Goal: Navigation & Orientation: Find specific page/section

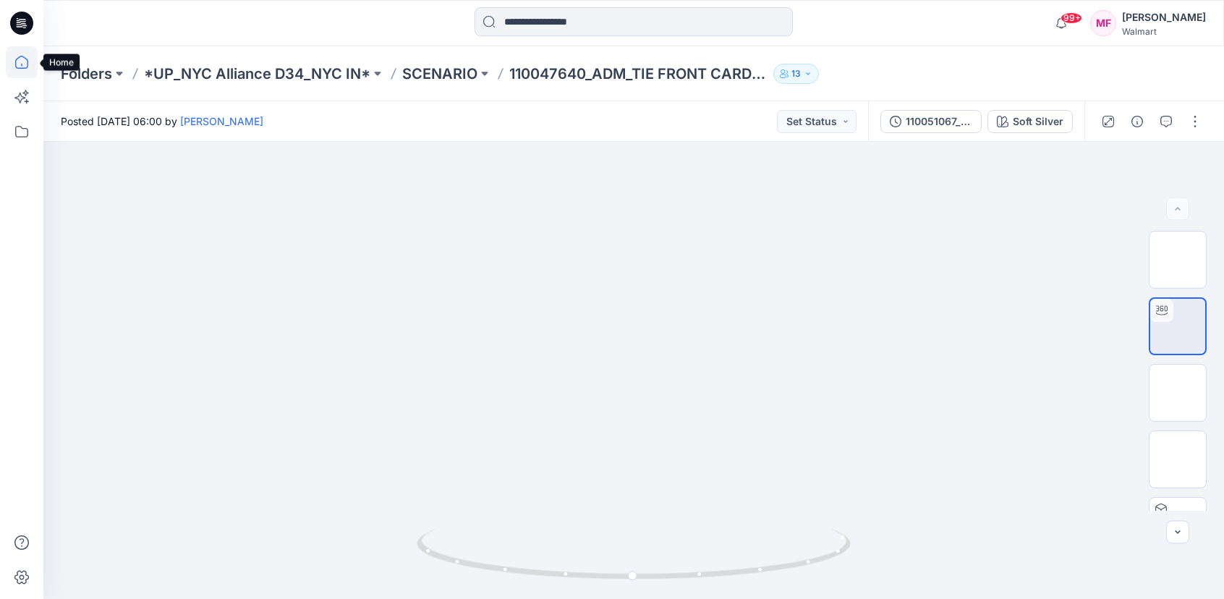
click at [22, 64] on icon at bounding box center [21, 62] width 13 height 13
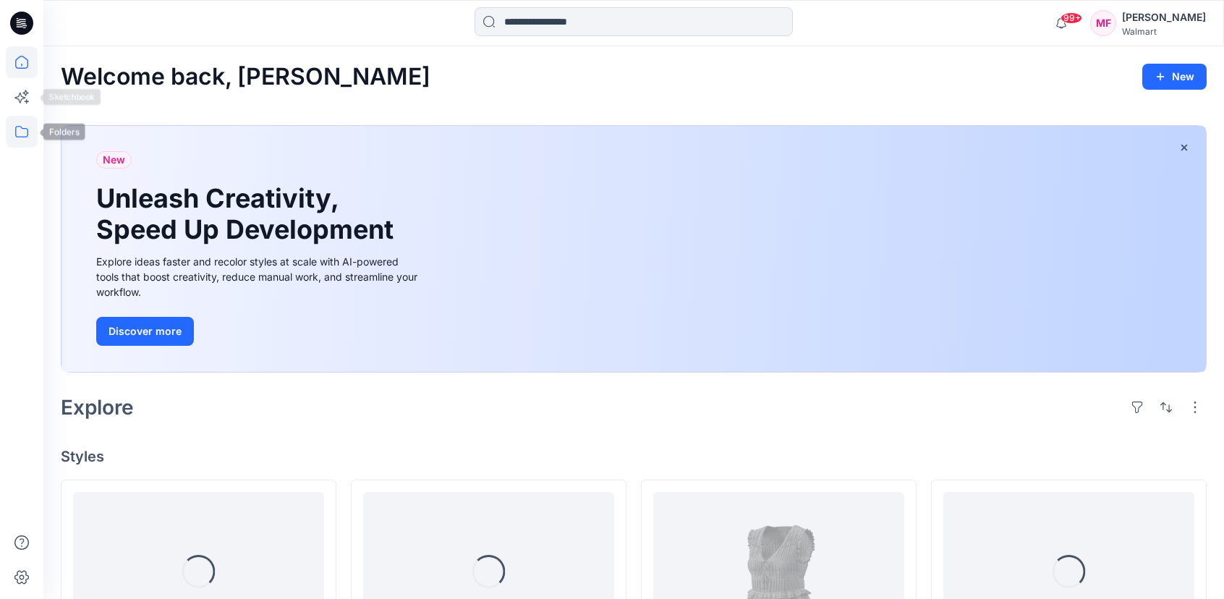
click at [25, 130] on icon at bounding box center [22, 132] width 32 height 32
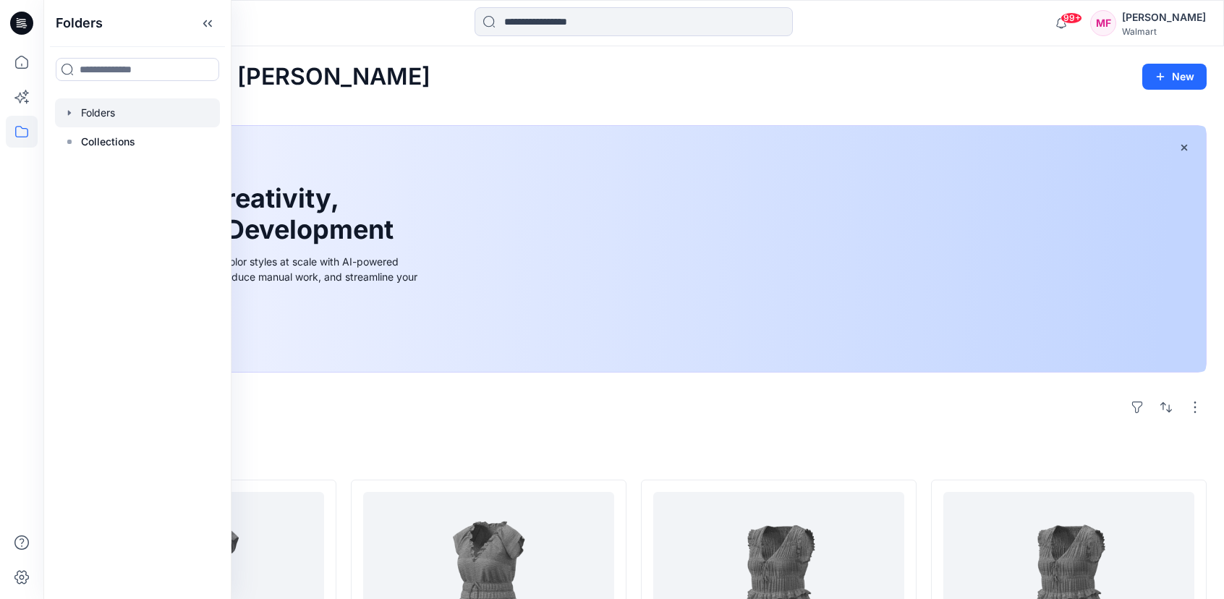
click at [72, 115] on icon "button" at bounding box center [70, 113] width 12 height 12
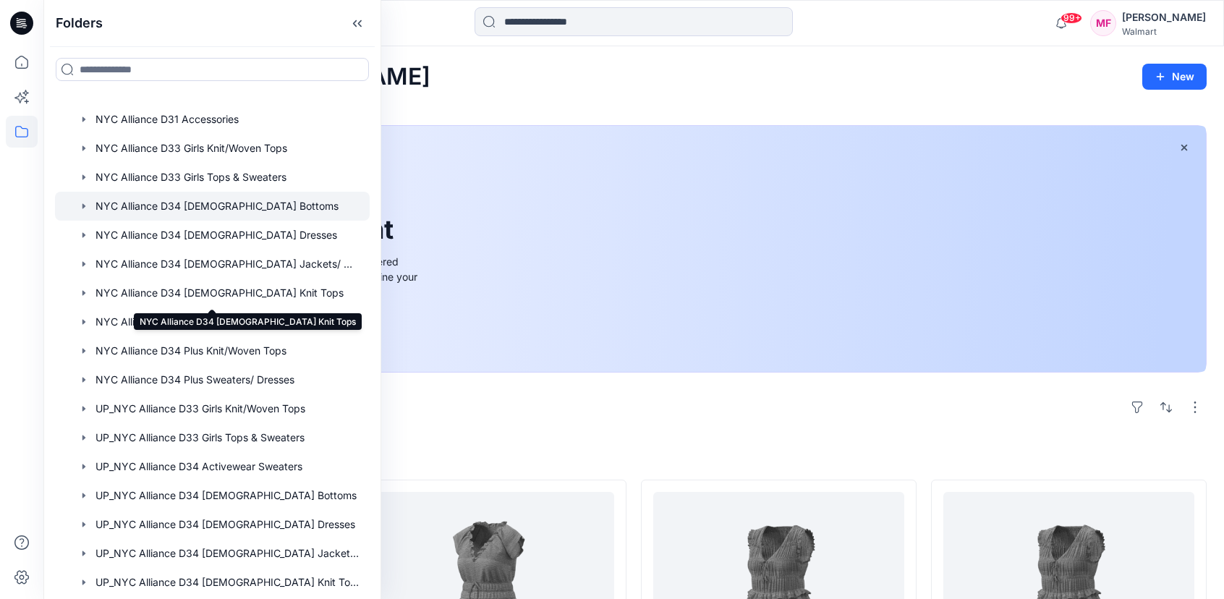
scroll to position [194, 0]
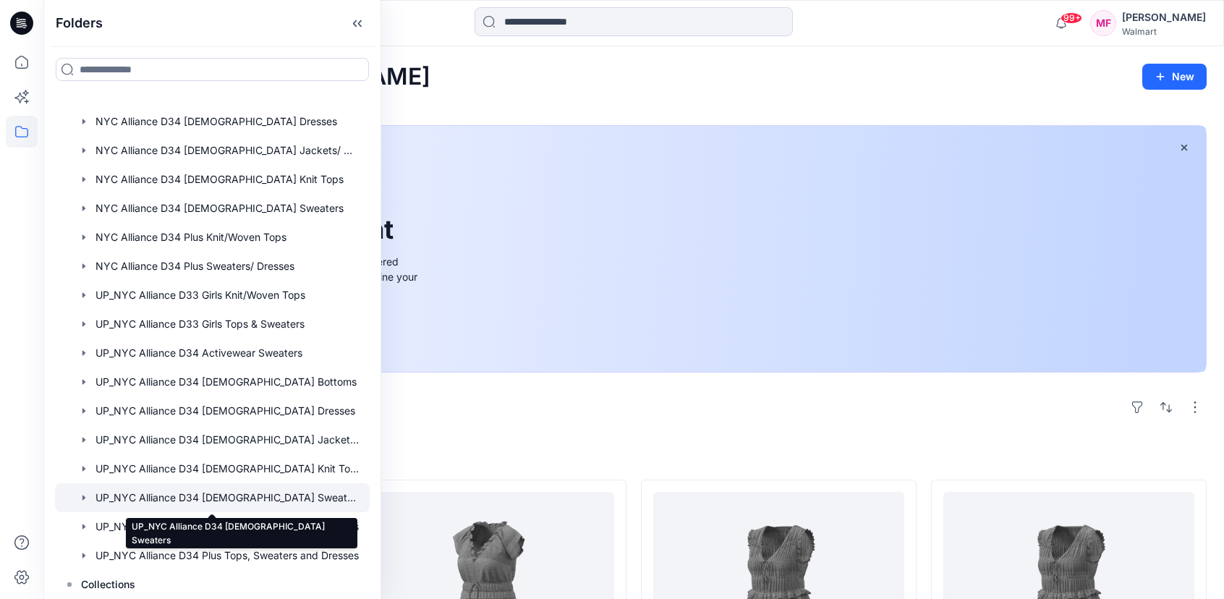
click at [332, 491] on div at bounding box center [212, 497] width 315 height 29
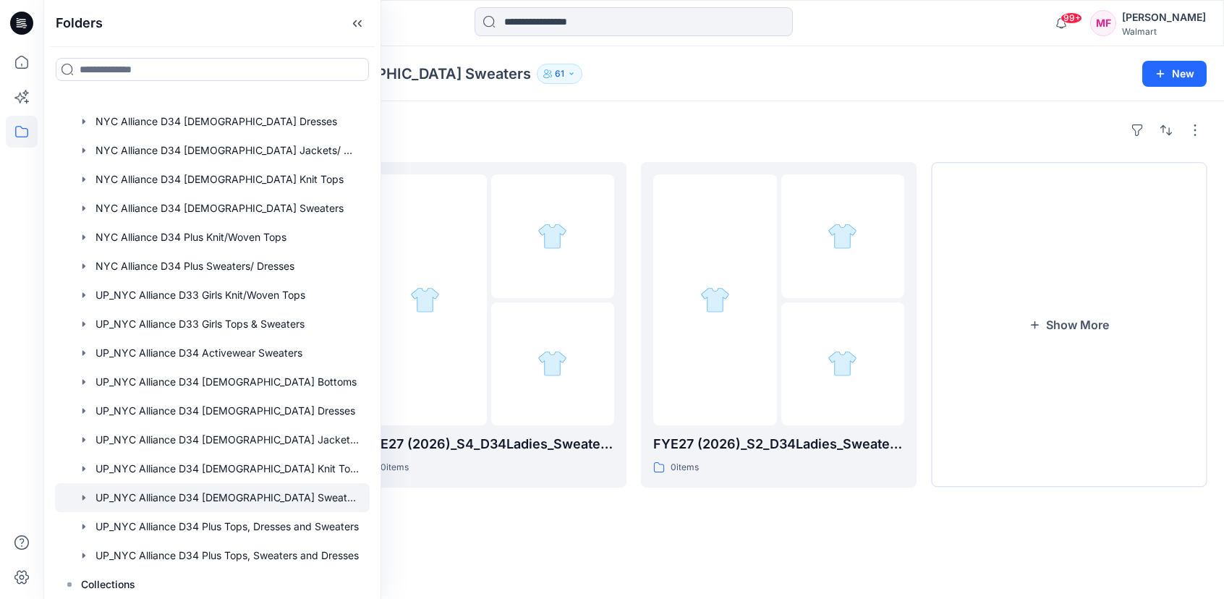
click at [543, 91] on div "Folders UP_NYC Alliance D34 [DEMOGRAPHIC_DATA] Sweaters 61 New" at bounding box center [633, 73] width 1181 height 55
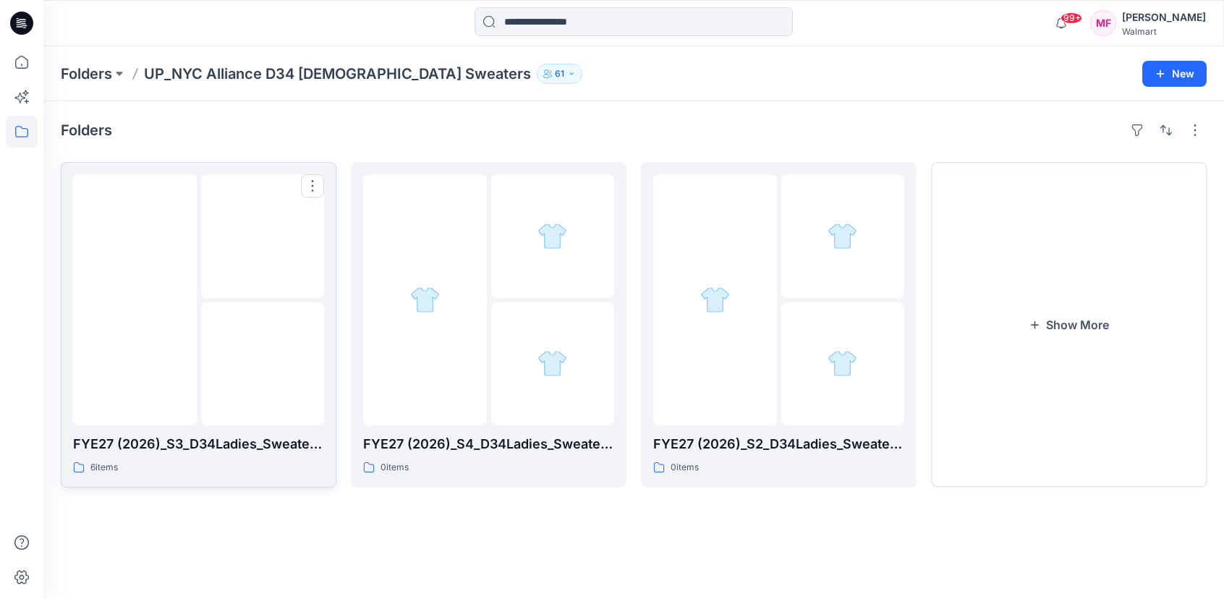
click at [263, 236] on img at bounding box center [263, 236] width 0 height 0
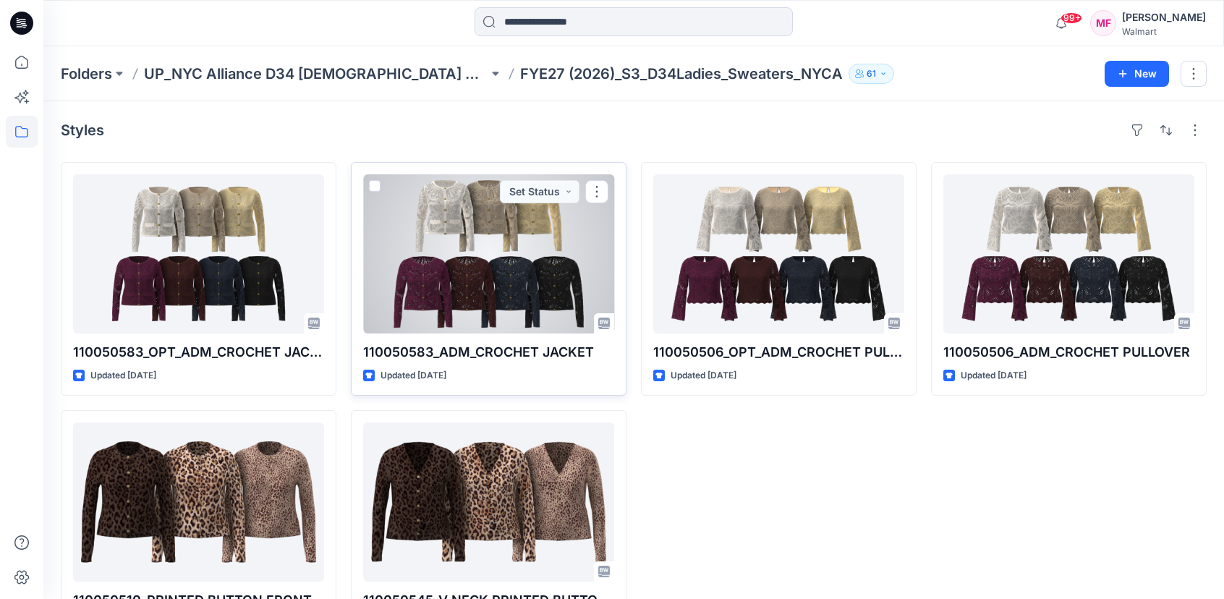
click at [522, 310] on div at bounding box center [488, 253] width 251 height 159
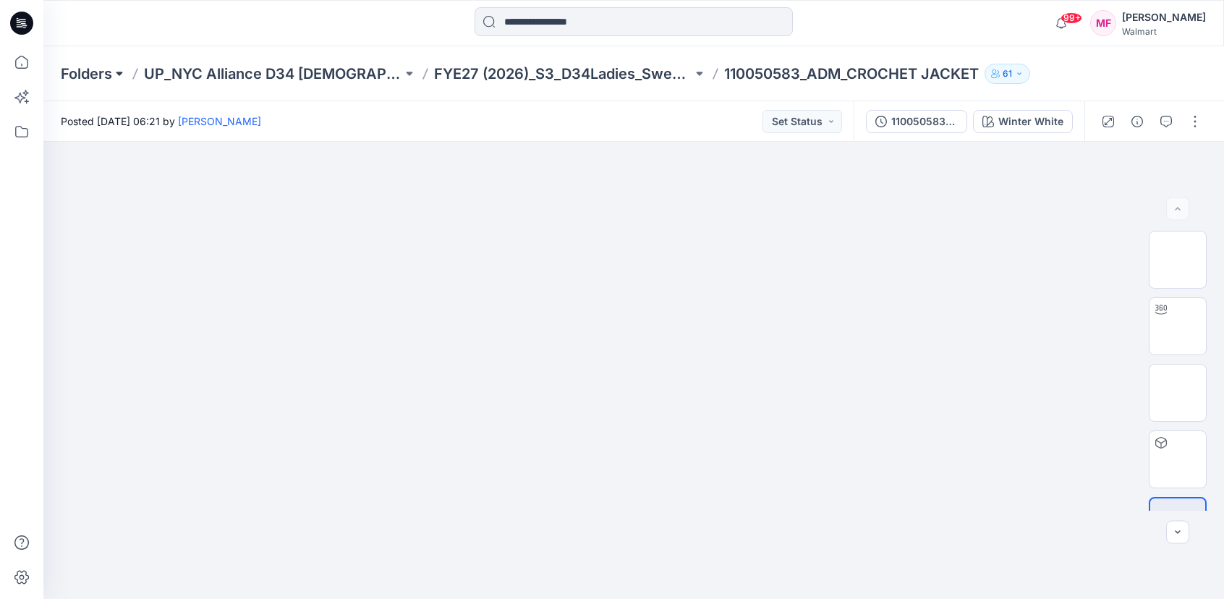
click at [119, 70] on button at bounding box center [119, 74] width 14 height 20
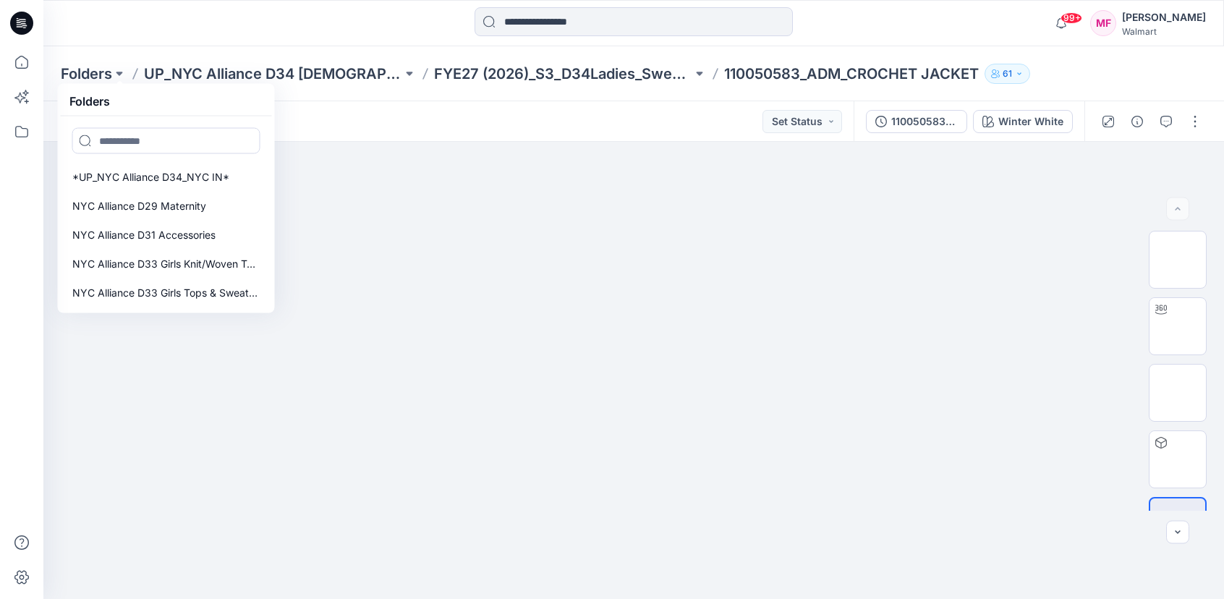
click at [161, 17] on div at bounding box center [190, 23] width 295 height 32
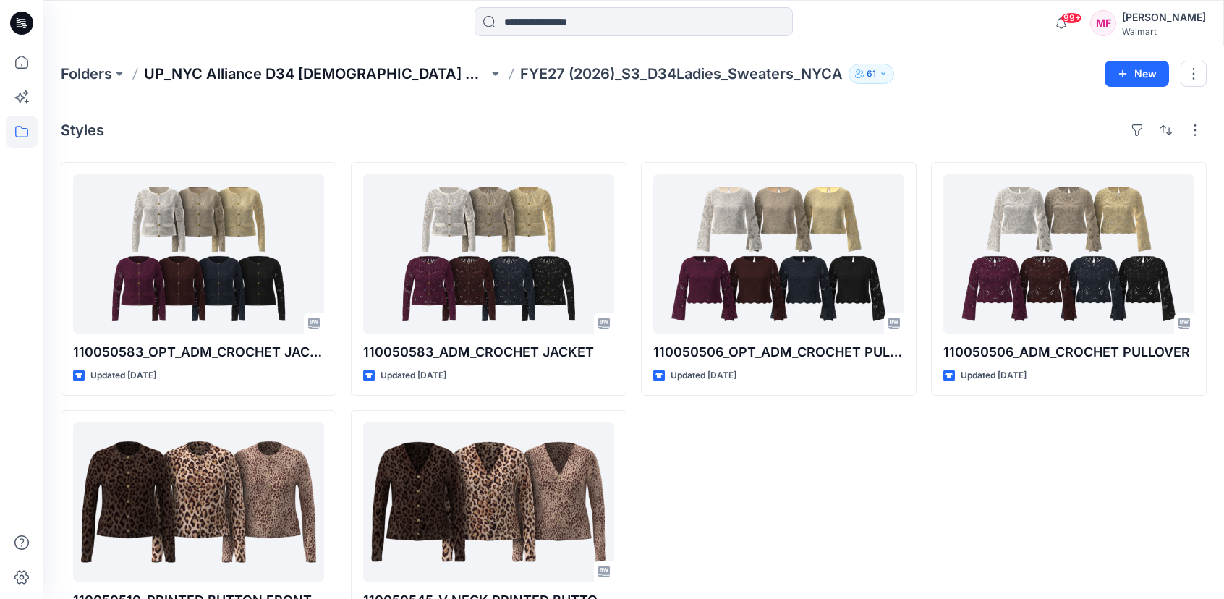
click at [383, 68] on p "UP_NYC Alliance D34 [DEMOGRAPHIC_DATA] Sweaters" at bounding box center [316, 74] width 344 height 20
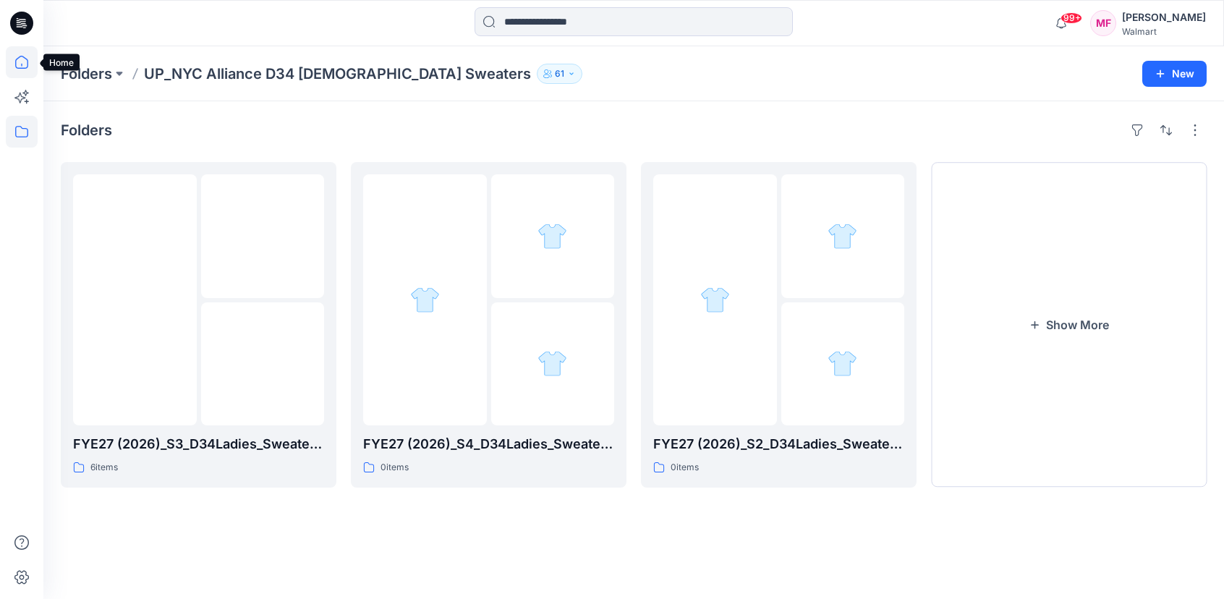
click at [13, 59] on icon at bounding box center [22, 62] width 32 height 32
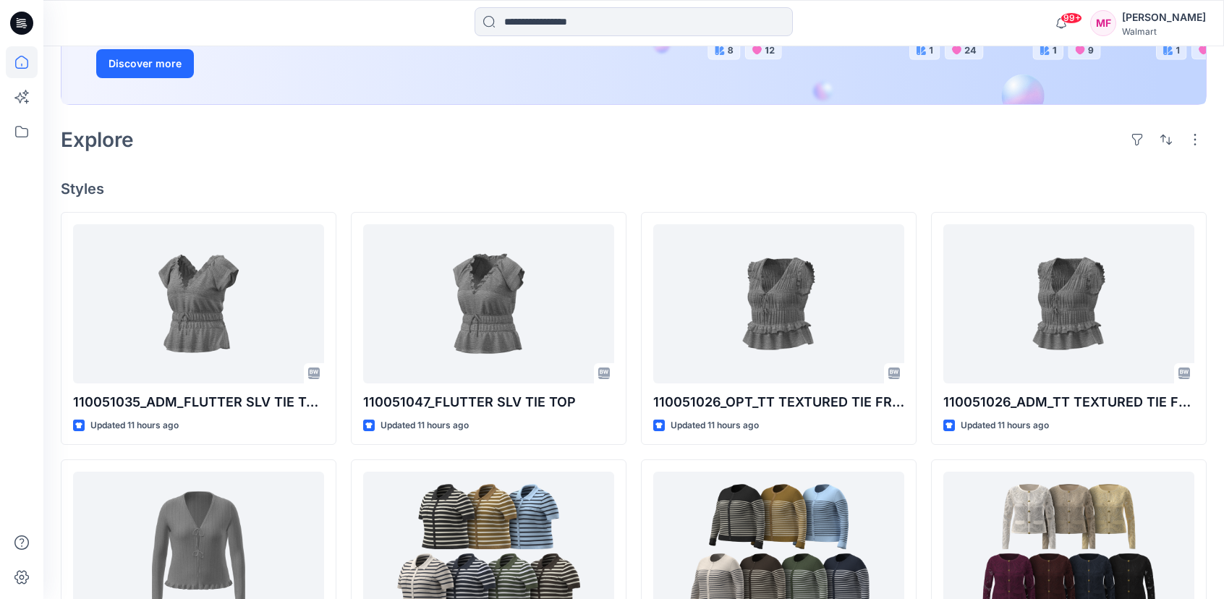
scroll to position [273, 0]
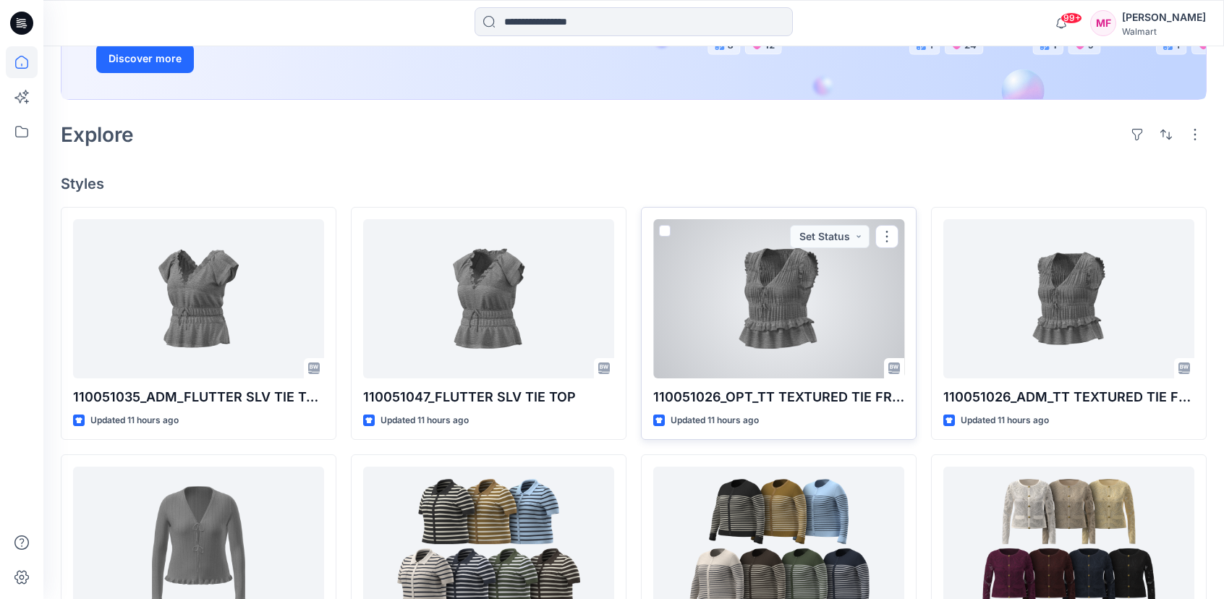
click at [749, 294] on div at bounding box center [778, 298] width 251 height 159
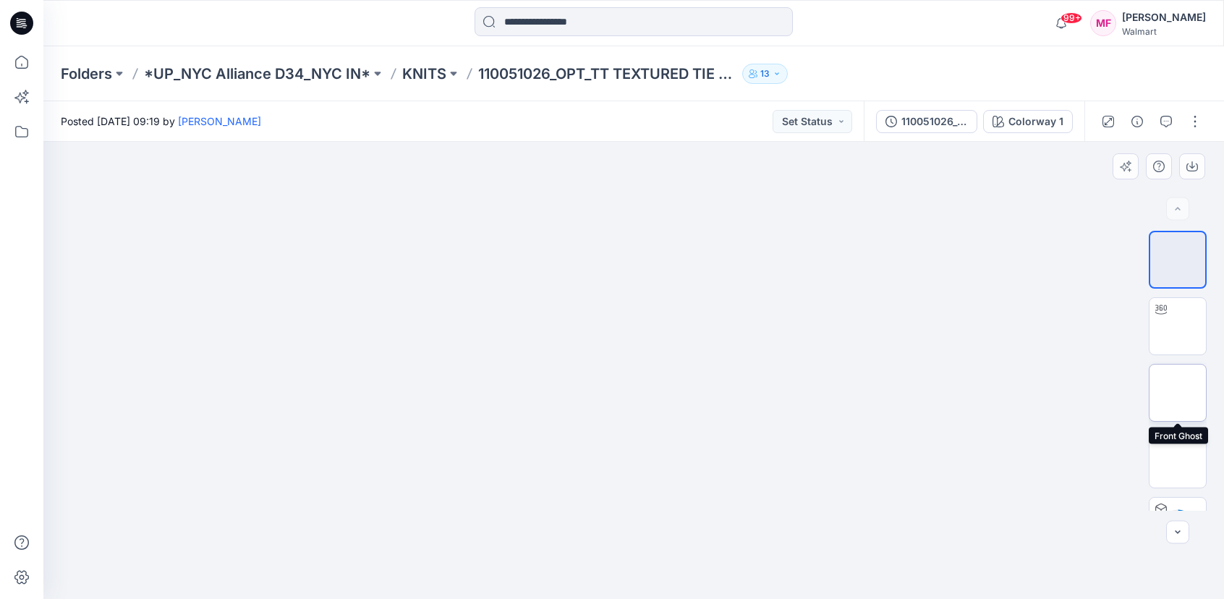
click at [1178, 393] on img at bounding box center [1178, 393] width 0 height 0
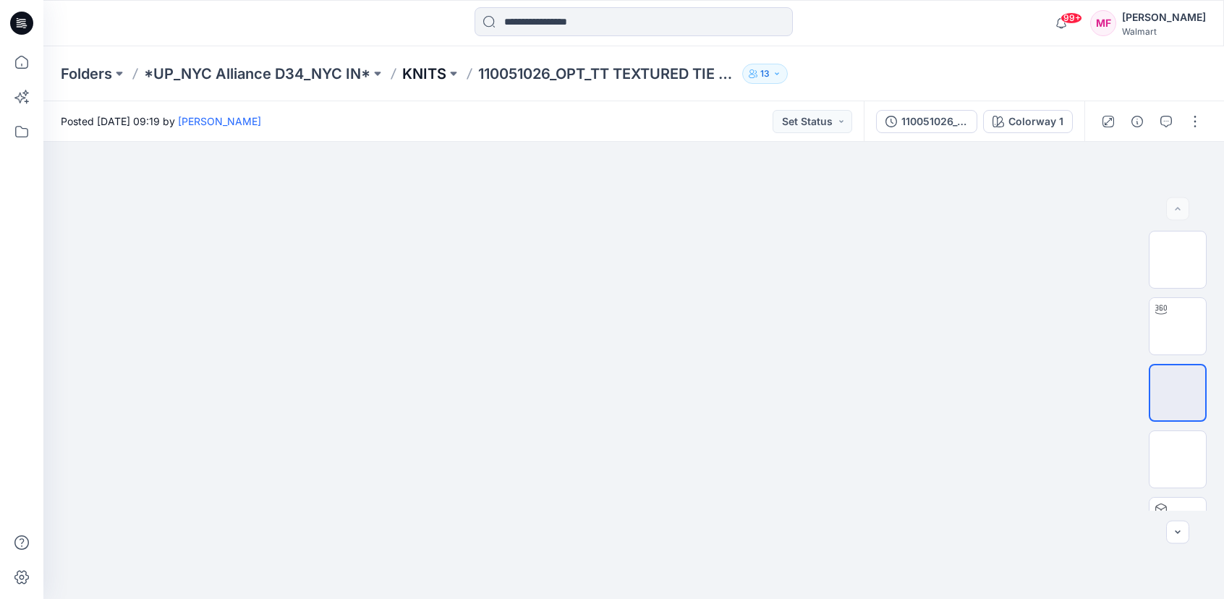
click at [415, 78] on p "KNITS" at bounding box center [424, 74] width 44 height 20
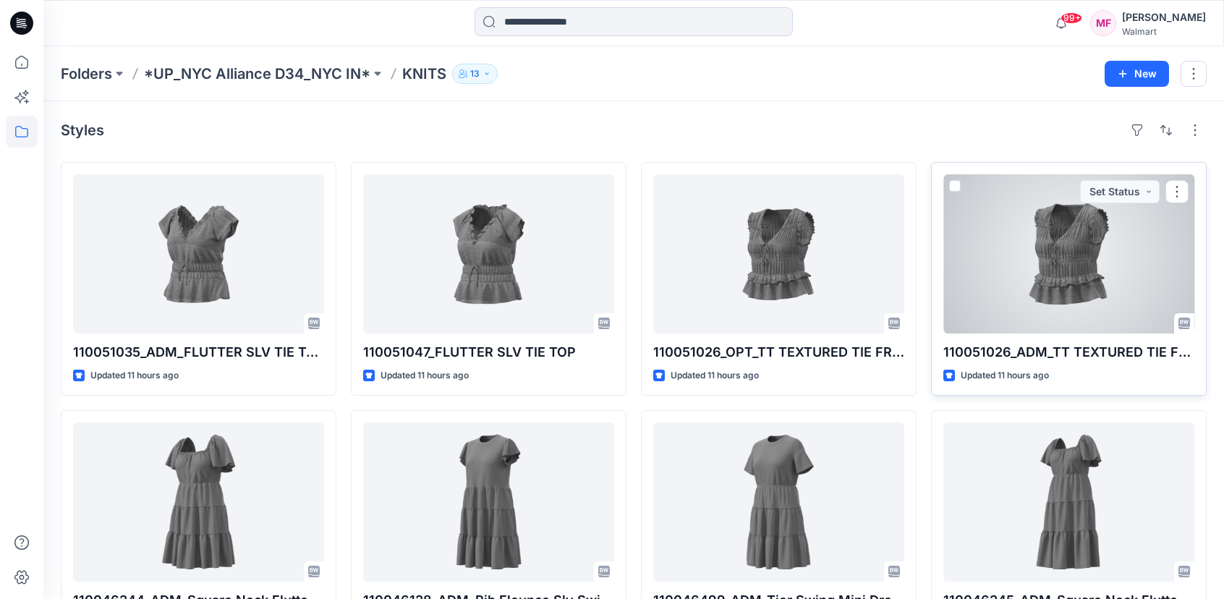
click at [1008, 285] on div at bounding box center [1068, 253] width 251 height 159
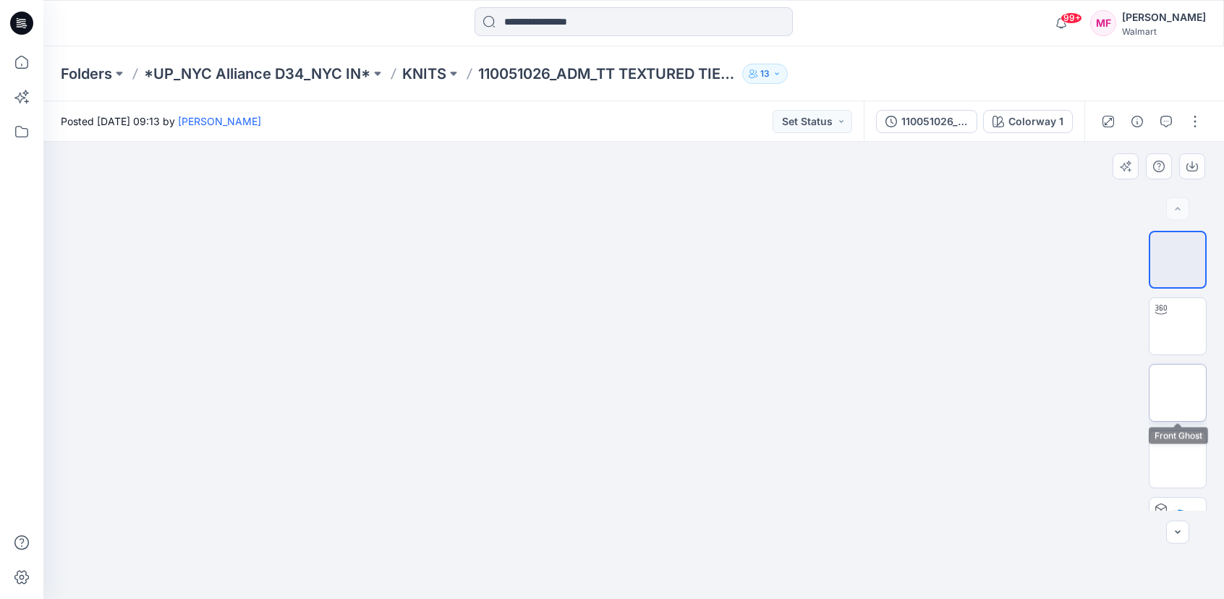
click at [1178, 393] on img at bounding box center [1178, 393] width 0 height 0
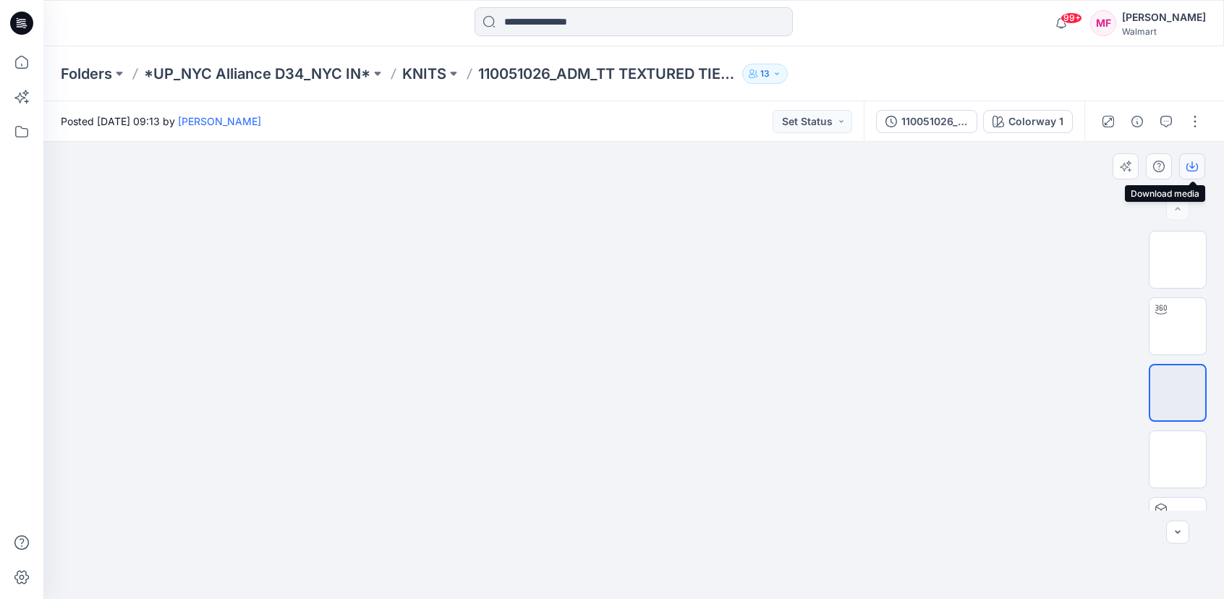
click at [1194, 163] on icon "button" at bounding box center [1192, 167] width 12 height 12
